Goal: Check status: Check status

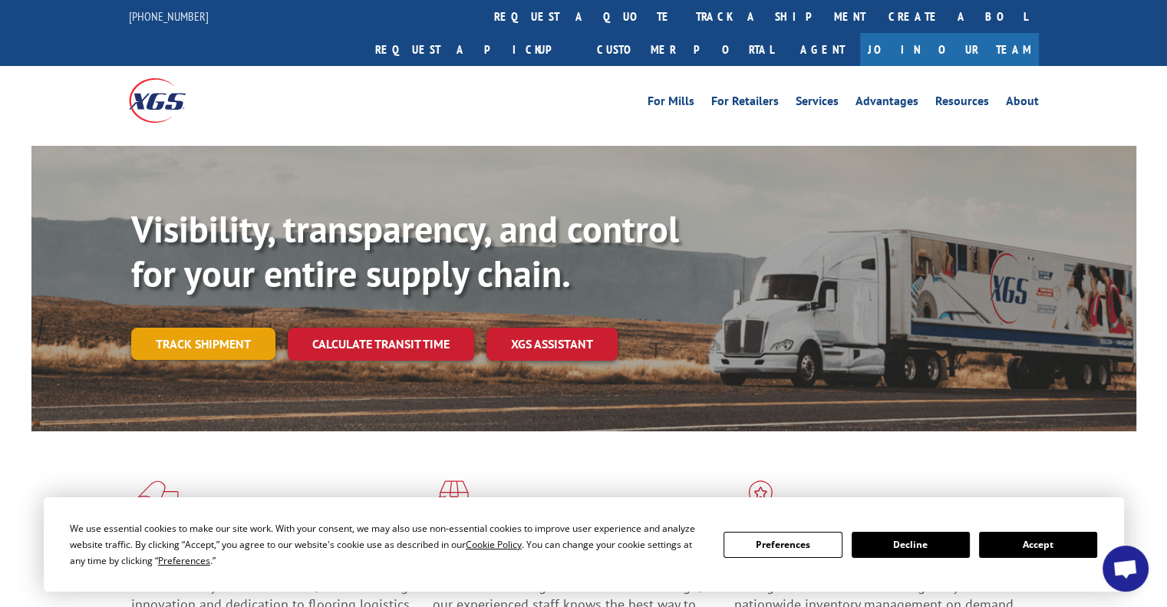
click at [239, 328] on link "Track shipment" at bounding box center [203, 344] width 144 height 32
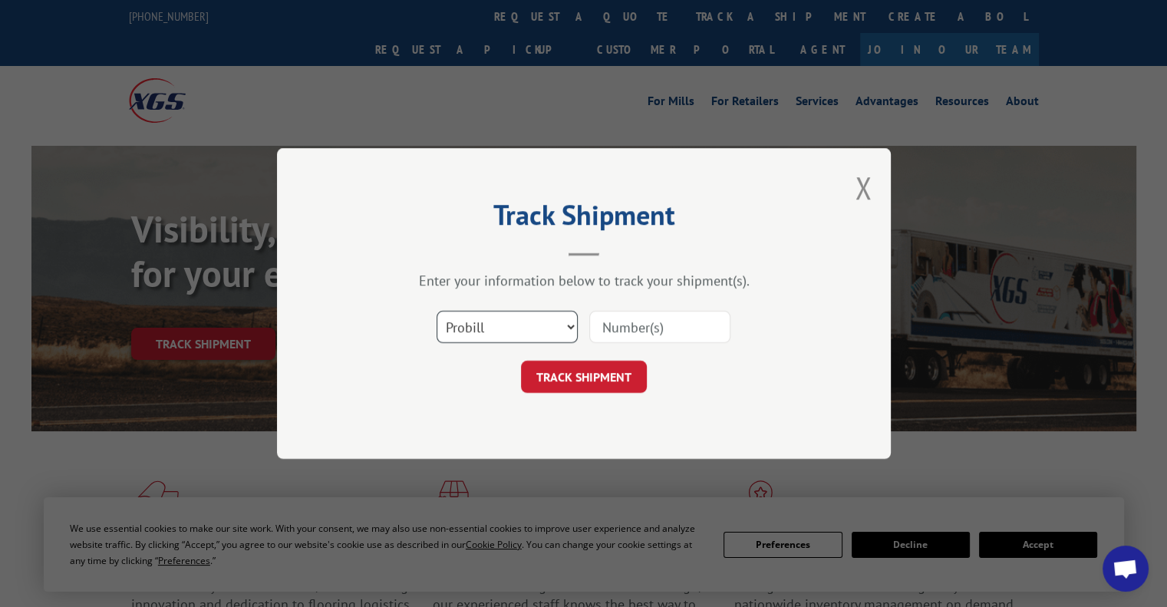
click at [517, 330] on select "Select category... Probill BOL PO" at bounding box center [507, 327] width 141 height 32
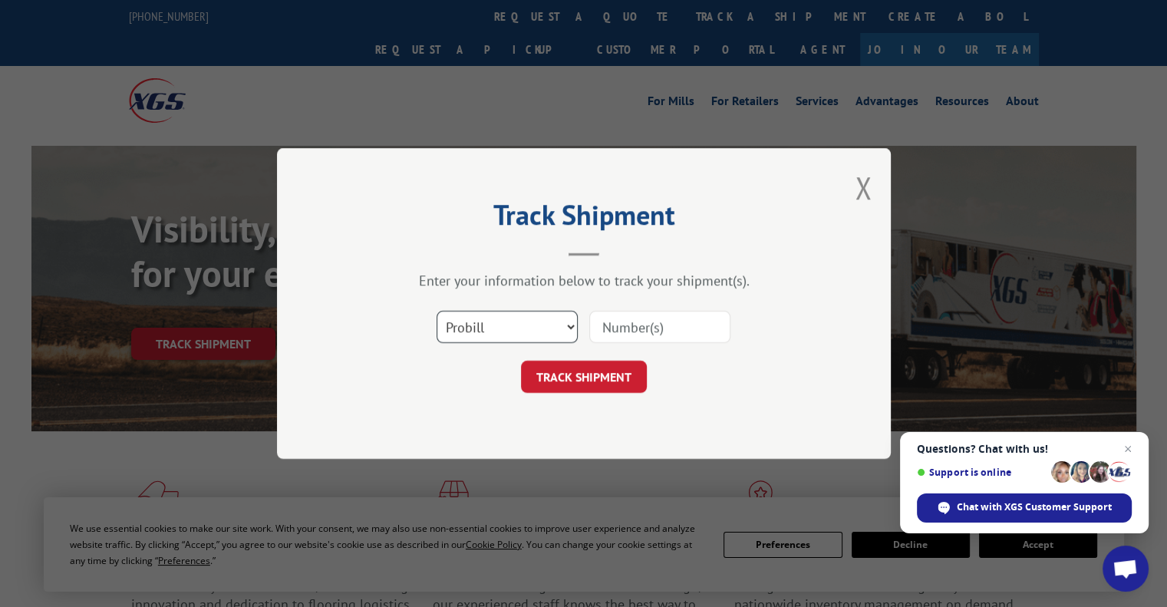
select select "po"
click at [437, 311] on select "Select category... Probill BOL PO" at bounding box center [507, 327] width 141 height 32
click at [665, 328] on input at bounding box center [659, 327] width 141 height 32
paste input "2849637"
type input "2849637"
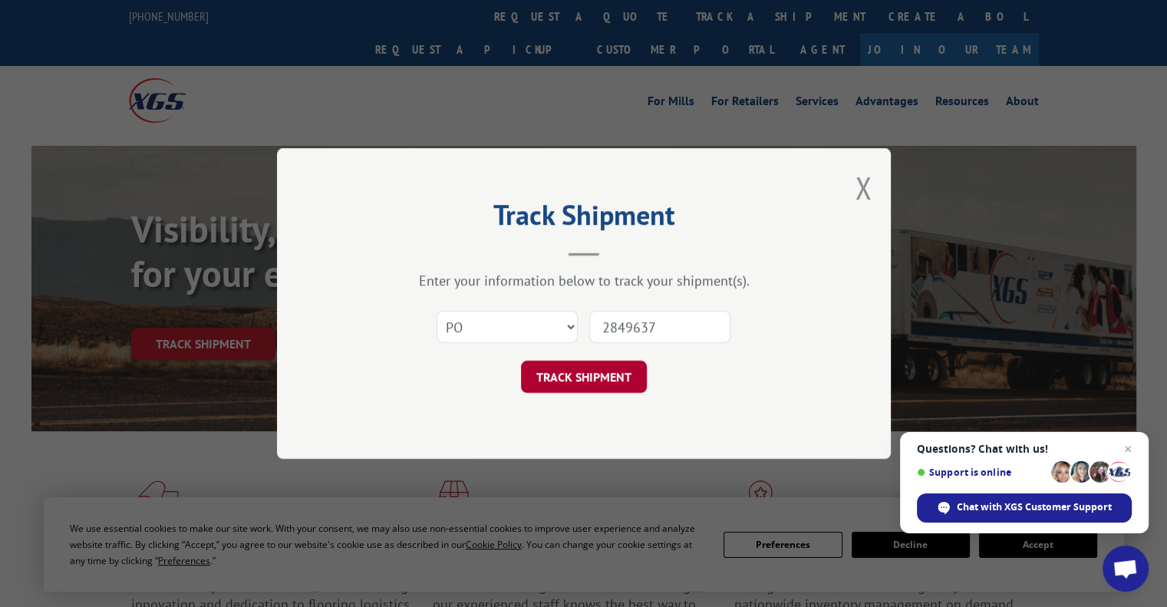
click at [572, 381] on button "TRACK SHIPMENT" at bounding box center [584, 377] width 126 height 32
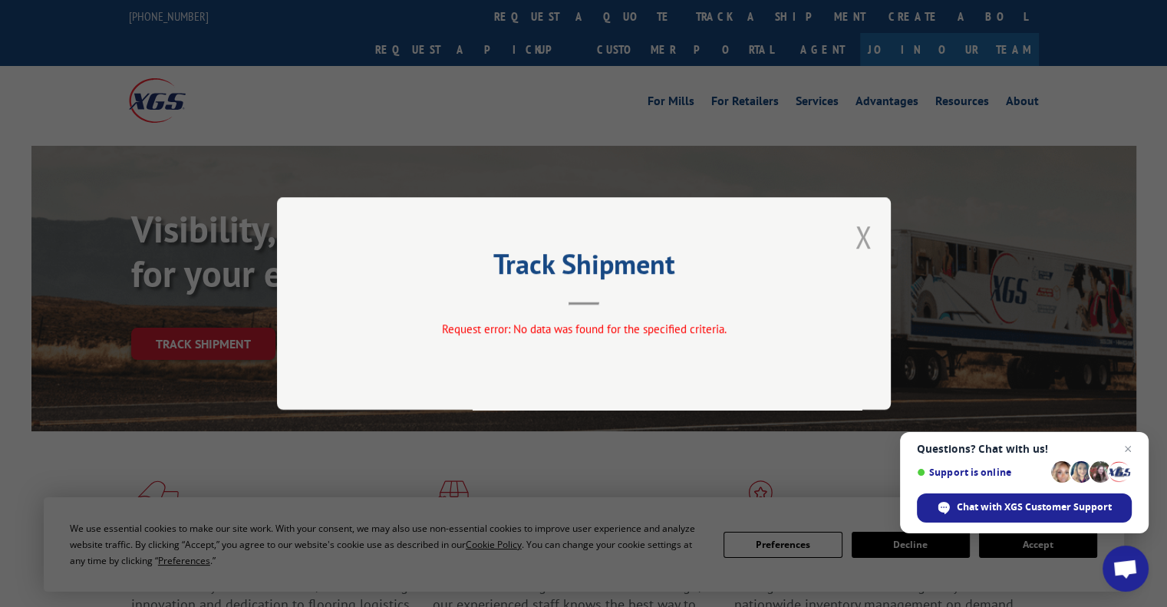
click at [864, 226] on button "Close modal" at bounding box center [863, 236] width 17 height 41
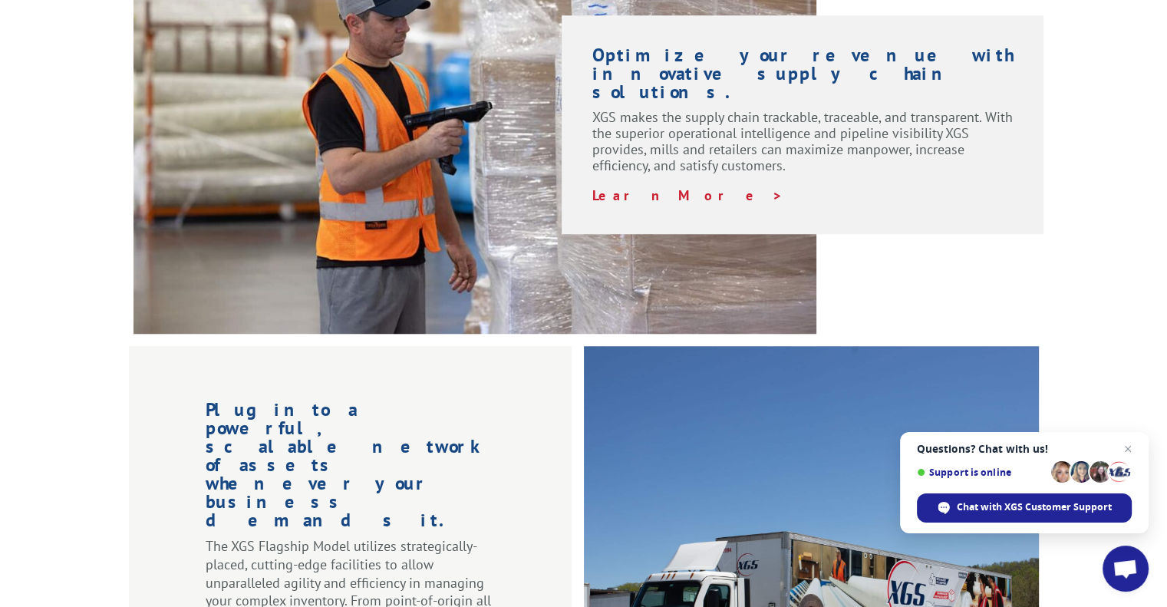
scroll to position [1269, 0]
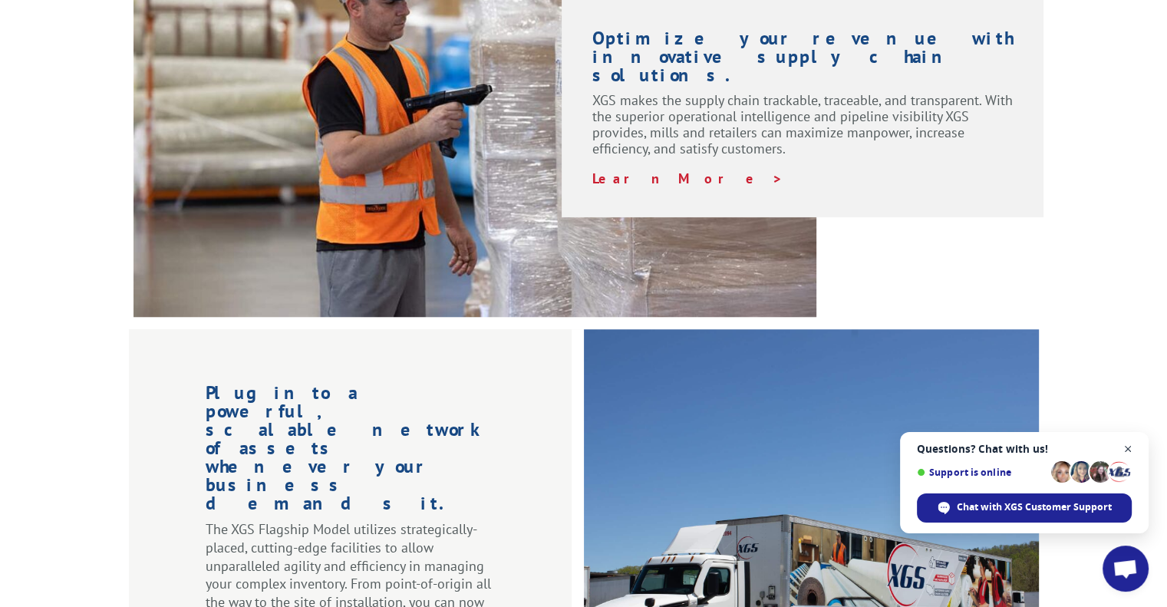
click at [1130, 449] on span "Close chat" at bounding box center [1128, 449] width 19 height 19
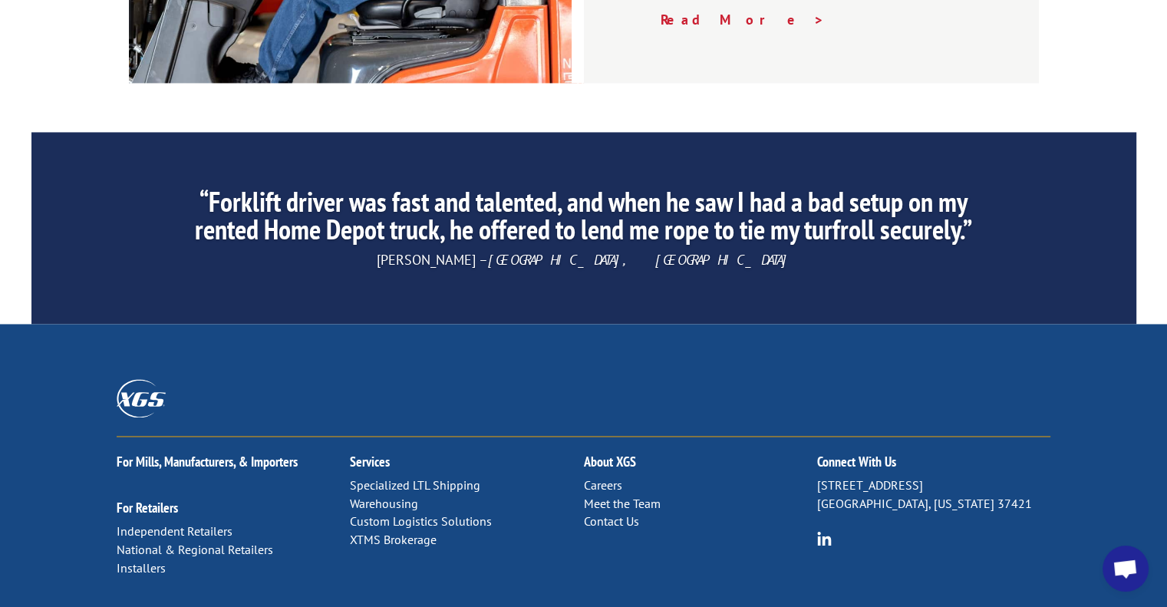
scroll to position [2356, 0]
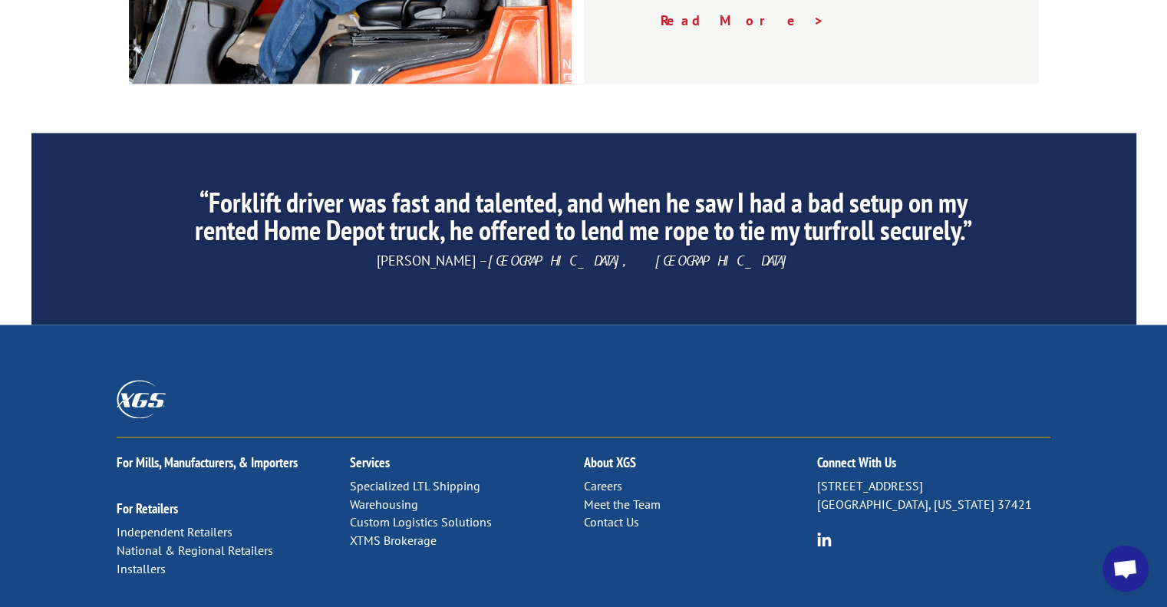
click at [617, 514] on link "Contact Us" at bounding box center [610, 521] width 55 height 15
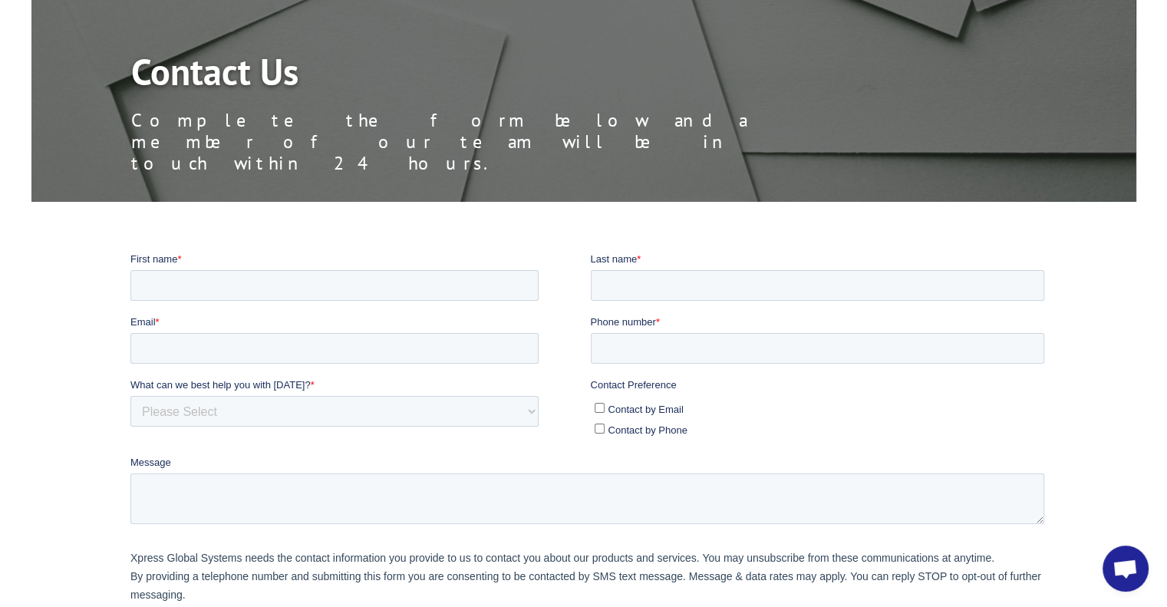
scroll to position [137, 0]
